Goal: Information Seeking & Learning: Learn about a topic

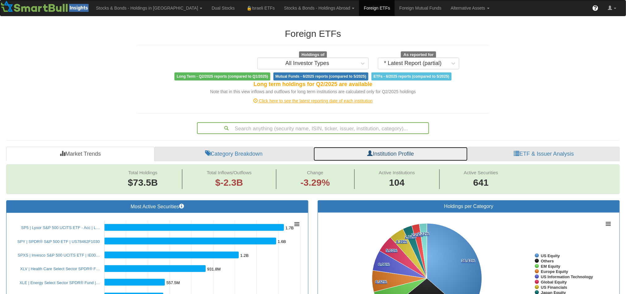
click at [411, 158] on link "Institution Profile" at bounding box center [391, 154] width 155 height 15
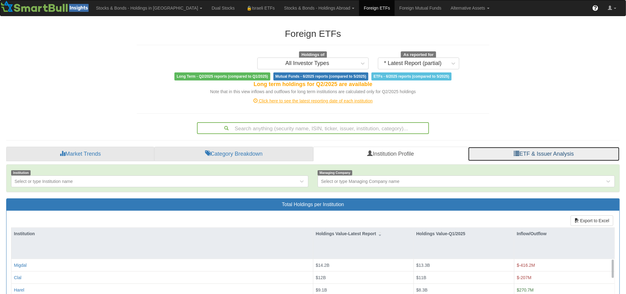
click at [522, 151] on link "ETF & Issuer Analysis" at bounding box center [544, 154] width 152 height 15
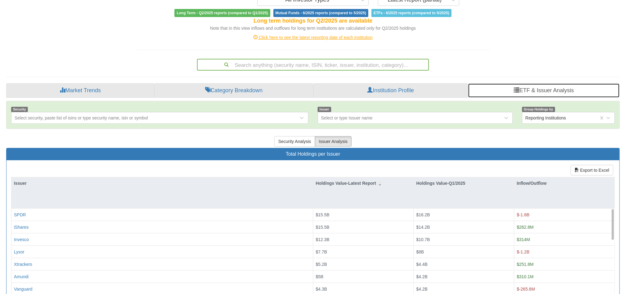
scroll to position [69, 0]
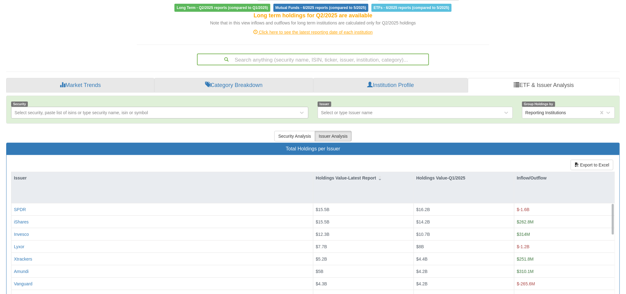
click at [166, 114] on div "Select security, paste list of isins or type security name, isin or symbol" at bounding box center [154, 113] width 287 height 10
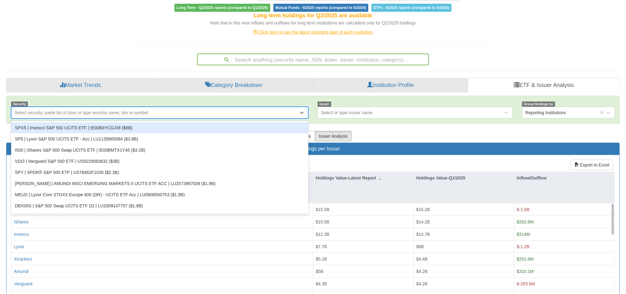
click at [148, 111] on div "Select security, paste list of isins or type security name, isin or symbol" at bounding box center [154, 113] width 287 height 10
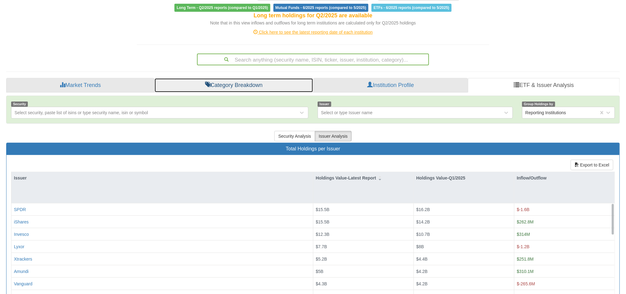
click at [268, 86] on link "Category Breakdown" at bounding box center [233, 85] width 159 height 15
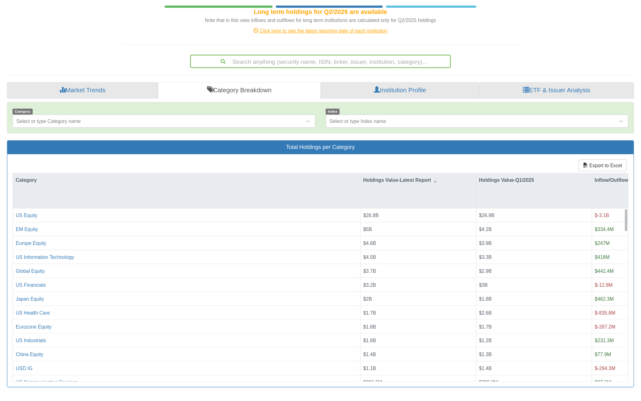
scroll to position [25, 0]
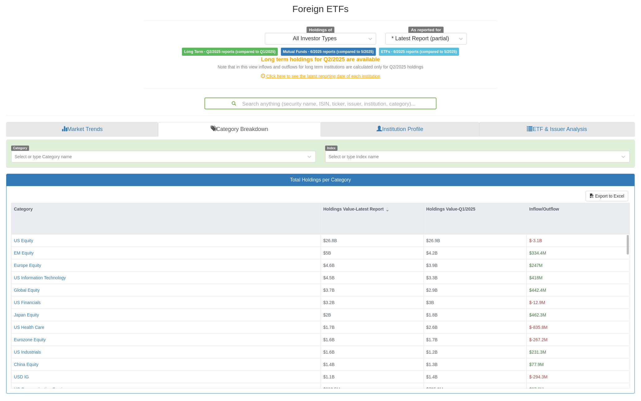
click at [100, 61] on div "Foreign ETFs Holdings of All Investor Types As reported for * Latest Report (pa…" at bounding box center [321, 199] width 638 height 402
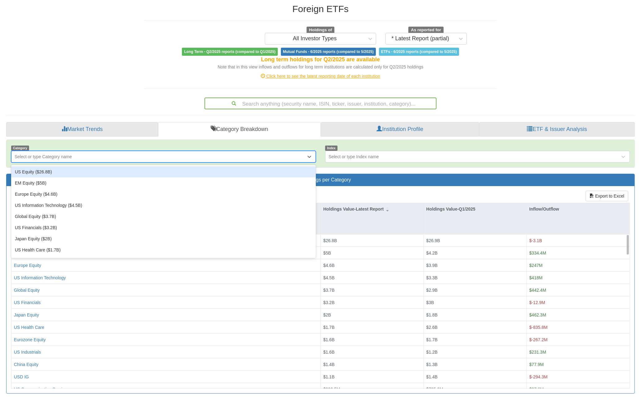
click at [151, 159] on div "Select or type Category name" at bounding box center [158, 157] width 295 height 10
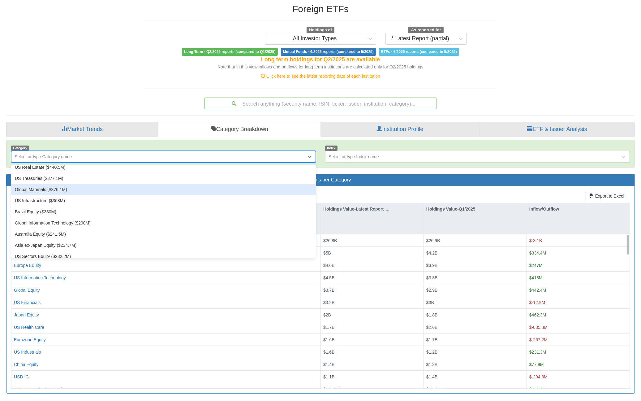
scroll to position [310, 0]
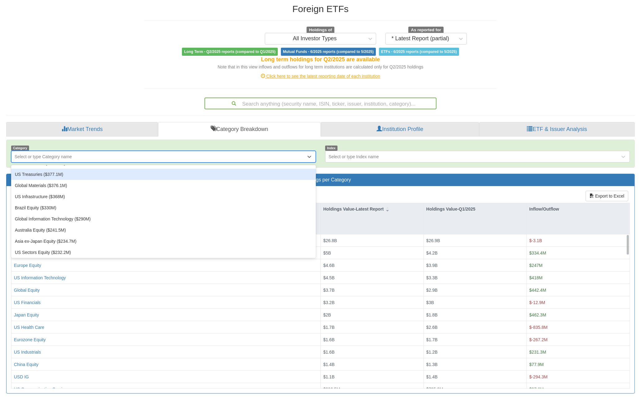
click at [129, 156] on div "Select or type Category name" at bounding box center [158, 157] width 295 height 10
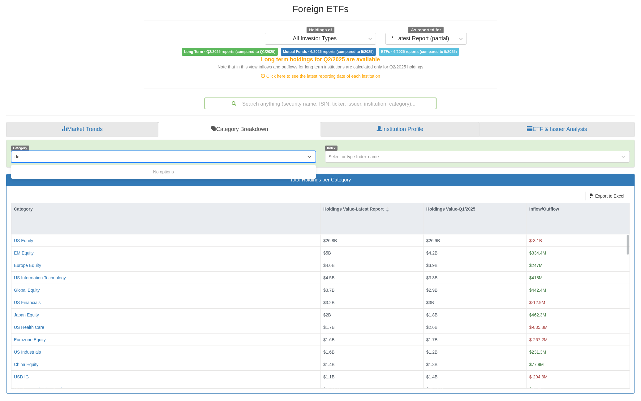
type input "d"
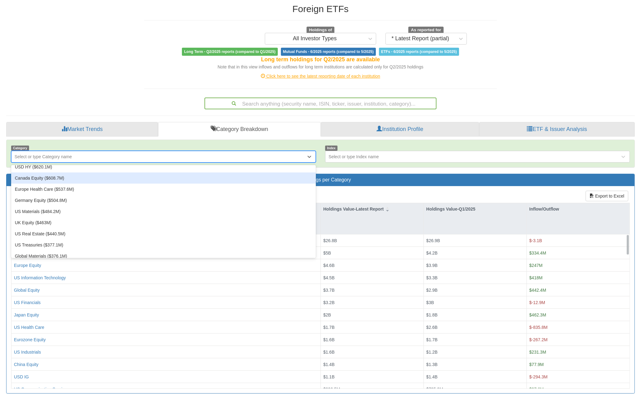
scroll to position [240, 0]
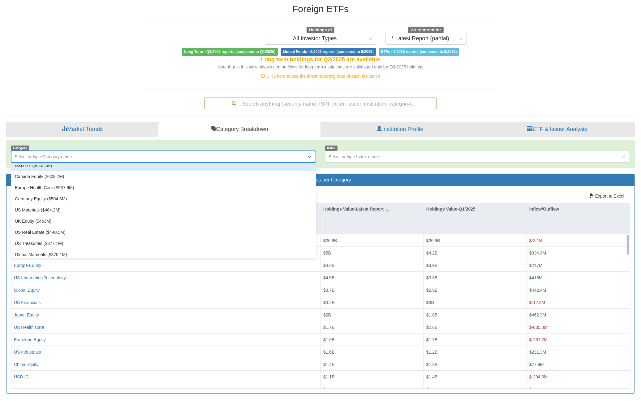
click at [93, 157] on div "Select or type Category name" at bounding box center [158, 157] width 295 height 10
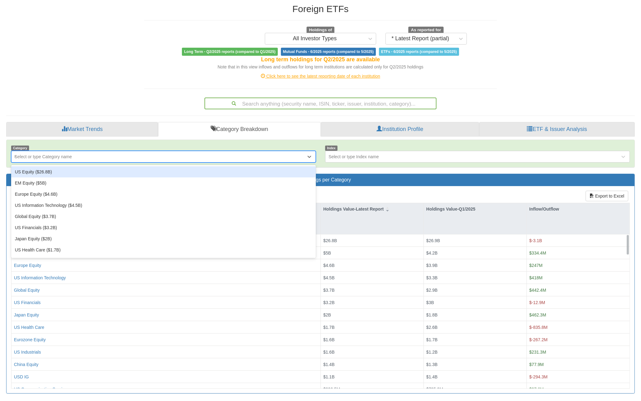
type input "US"
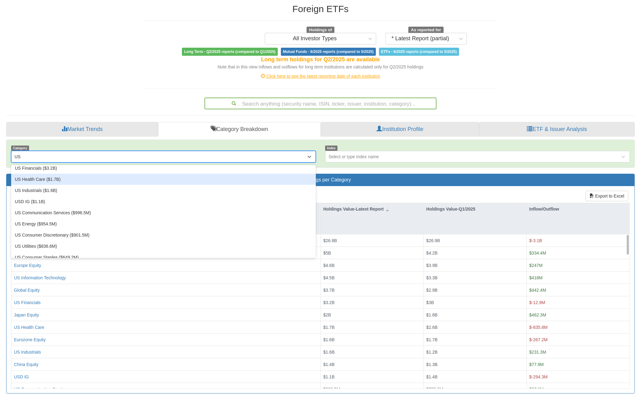
scroll to position [0, 0]
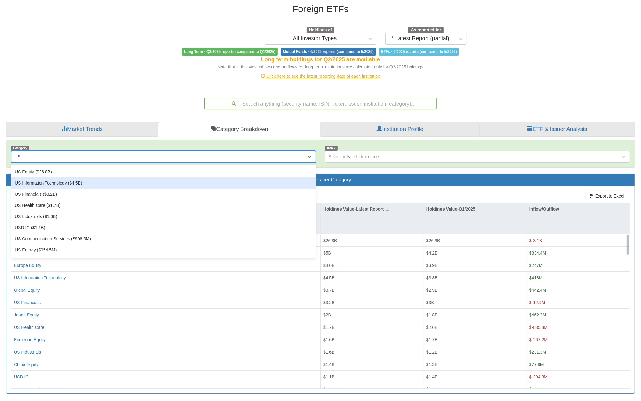
click at [208, 184] on div "US Information Technology ($4.5B)" at bounding box center [163, 182] width 305 height 11
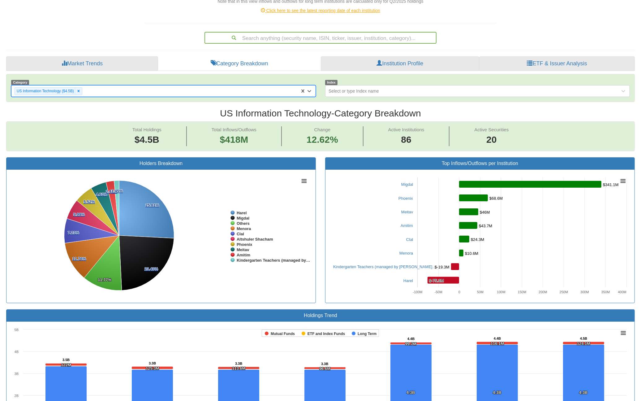
scroll to position [33, 0]
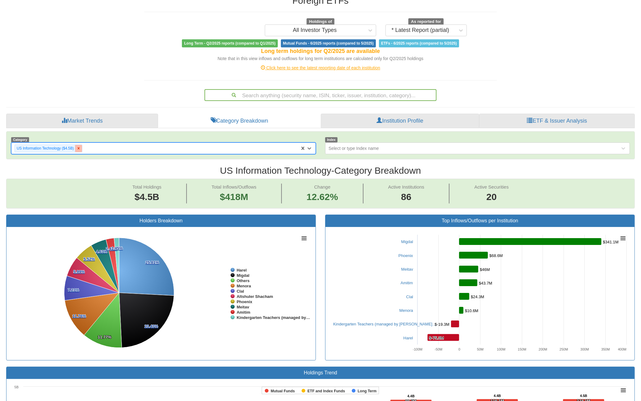
click at [80, 149] on icon at bounding box center [78, 148] width 4 height 4
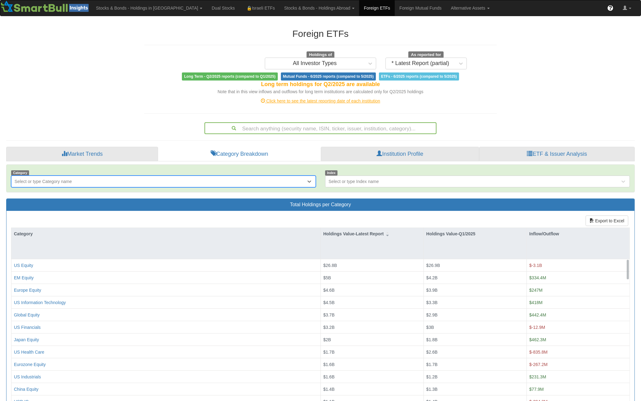
drag, startPoint x: 80, startPoint y: 149, endPoint x: 61, endPoint y: 181, distance: 36.5
click at [61, 182] on div "Select or type Category name" at bounding box center [43, 181] width 57 height 6
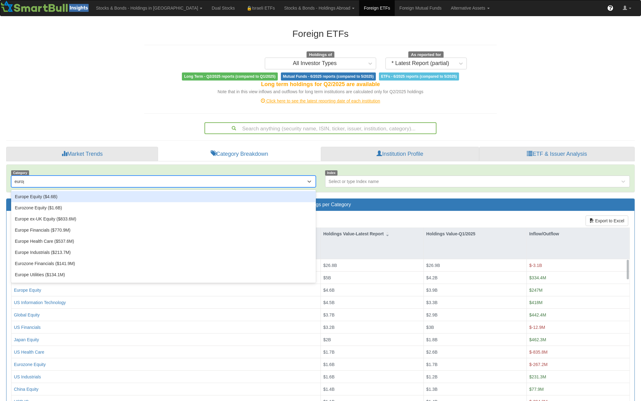
type input "europe"
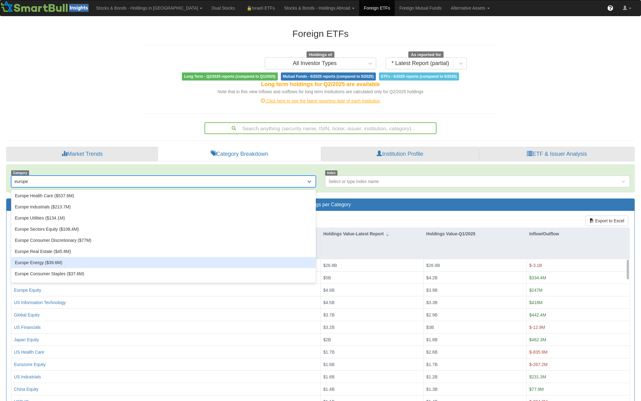
scroll to position [65, 0]
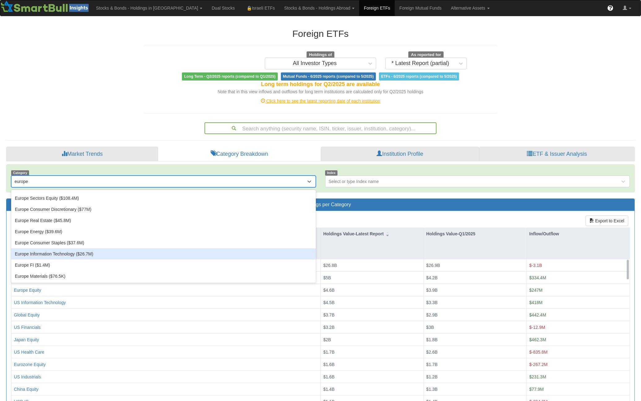
click at [82, 255] on div "Europe Information Technology ($26.7M)" at bounding box center [163, 253] width 305 height 11
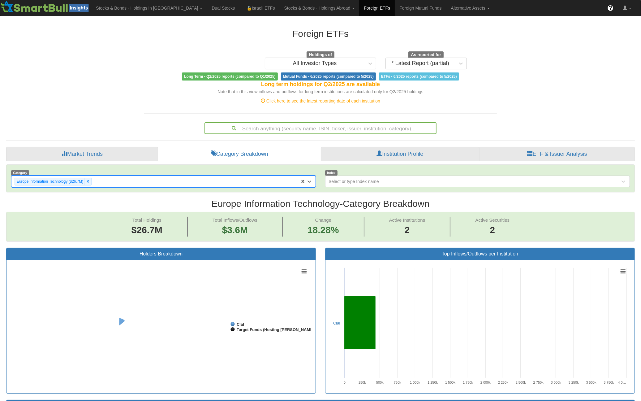
scroll to position [12, 617]
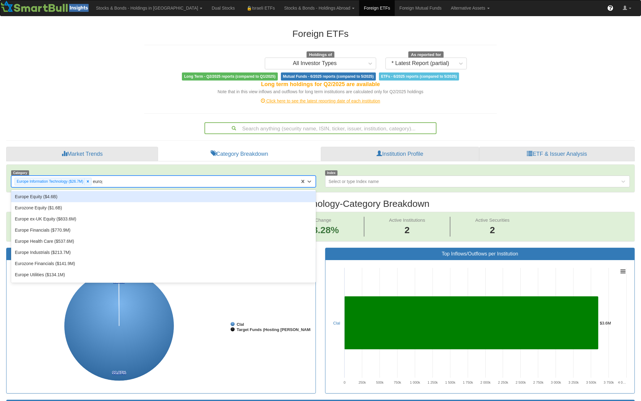
type input "europe"
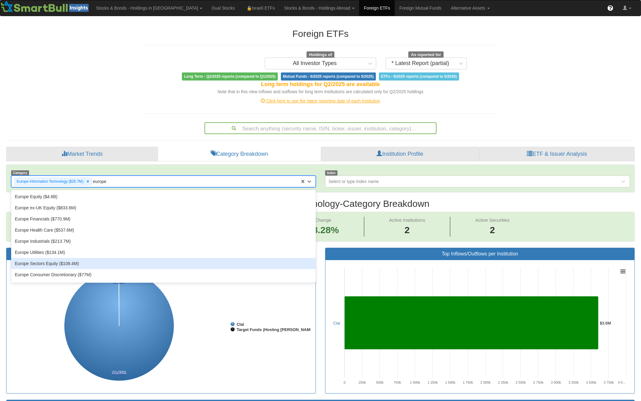
click at [76, 264] on div "Europe Sectors Equity ($108.4M)" at bounding box center [163, 263] width 305 height 11
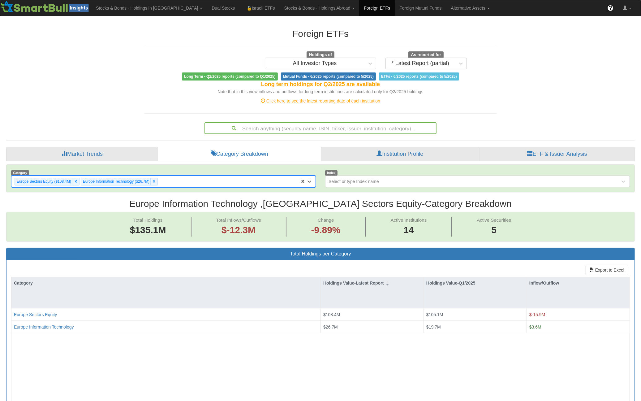
scroll to position [12, 617]
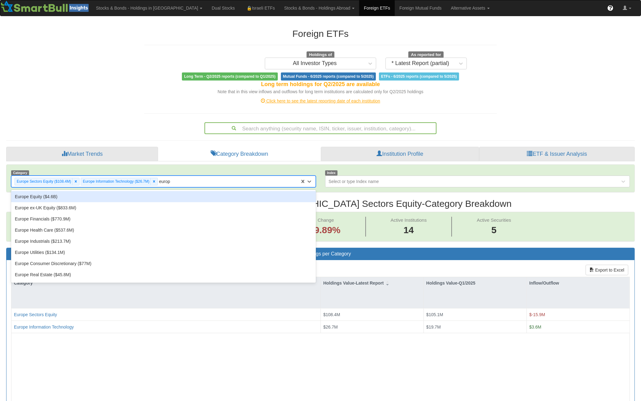
type input "europe"
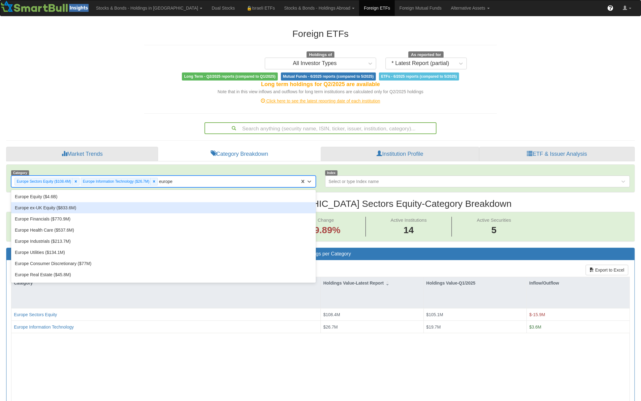
click at [115, 208] on div "Europe ex-UK Equity ($833.6M)" at bounding box center [163, 207] width 305 height 11
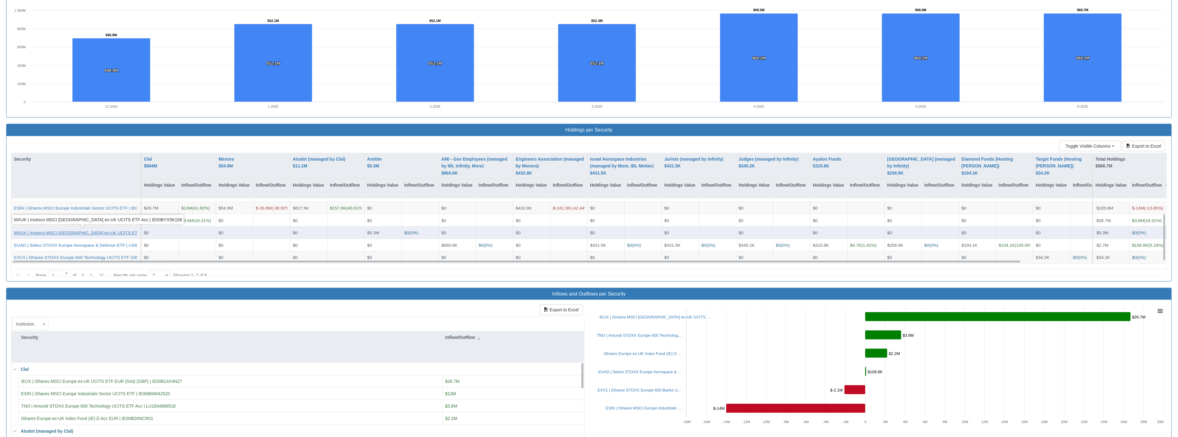
scroll to position [670, 0]
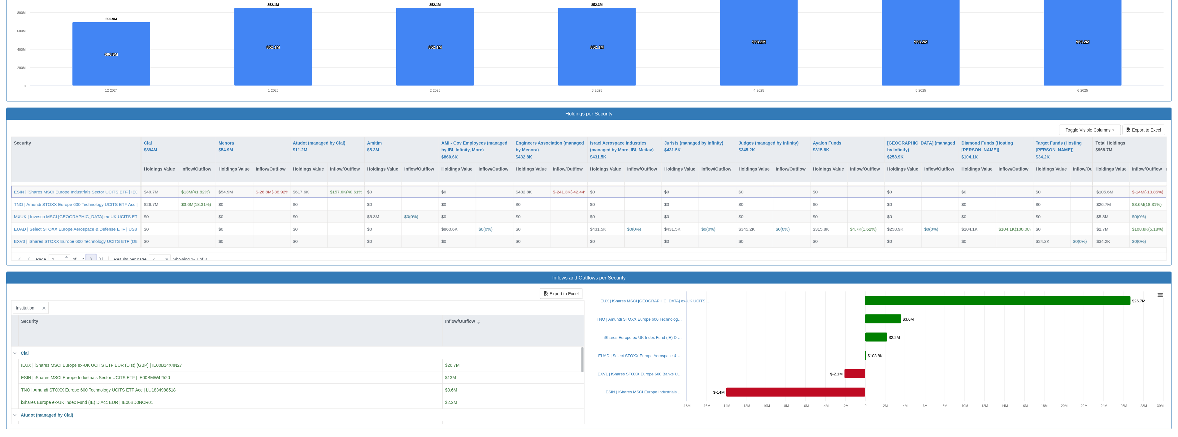
click at [95, 256] on icon at bounding box center [90, 259] width 7 height 7
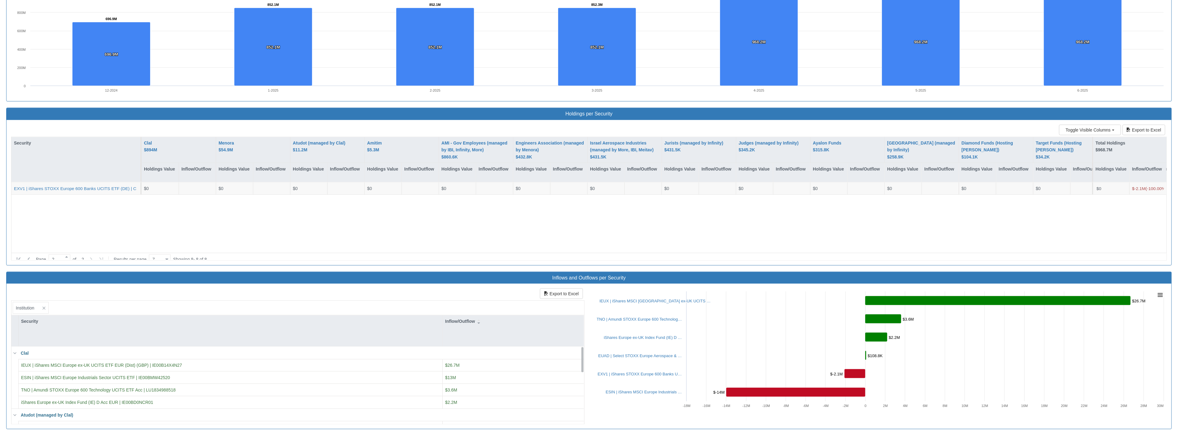
scroll to position [0, 0]
click at [31, 256] on icon at bounding box center [28, 259] width 7 height 7
type input "1"
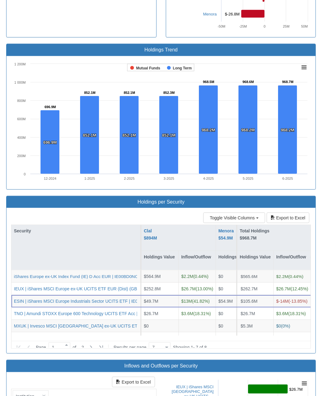
scroll to position [12, 298]
